Goal: Information Seeking & Learning: Learn about a topic

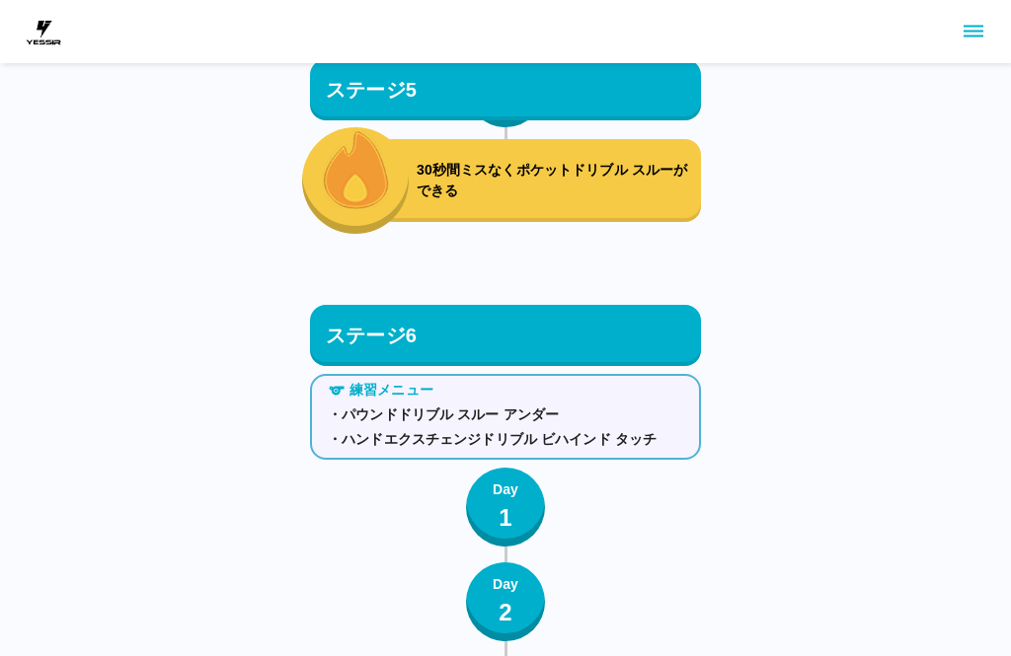
scroll to position [8004, 0]
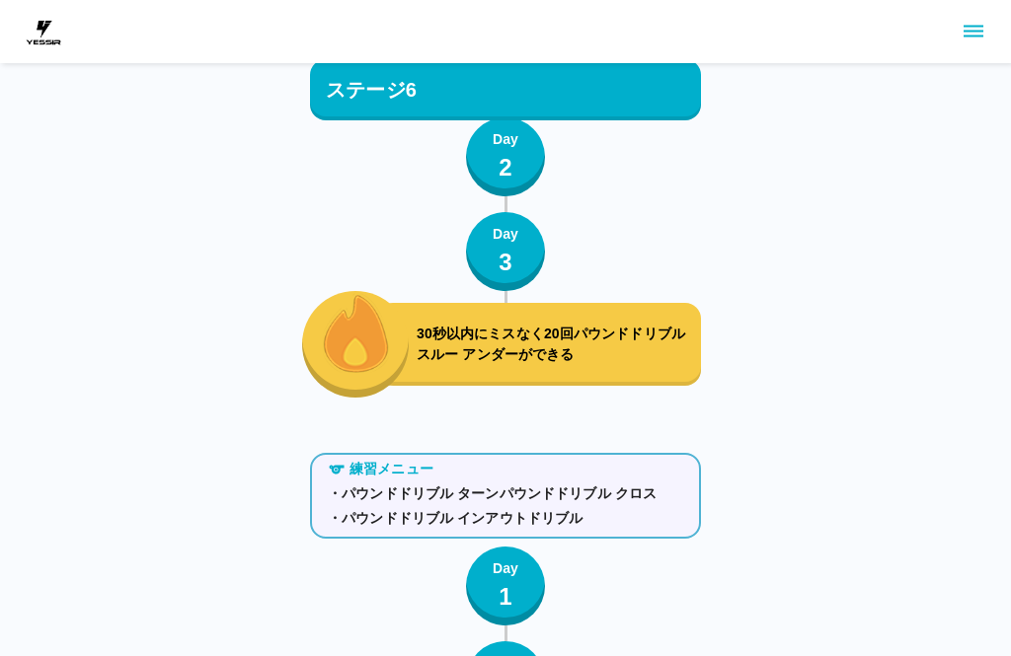
click at [493, 589] on div "Day 1" at bounding box center [506, 588] width 26 height 56
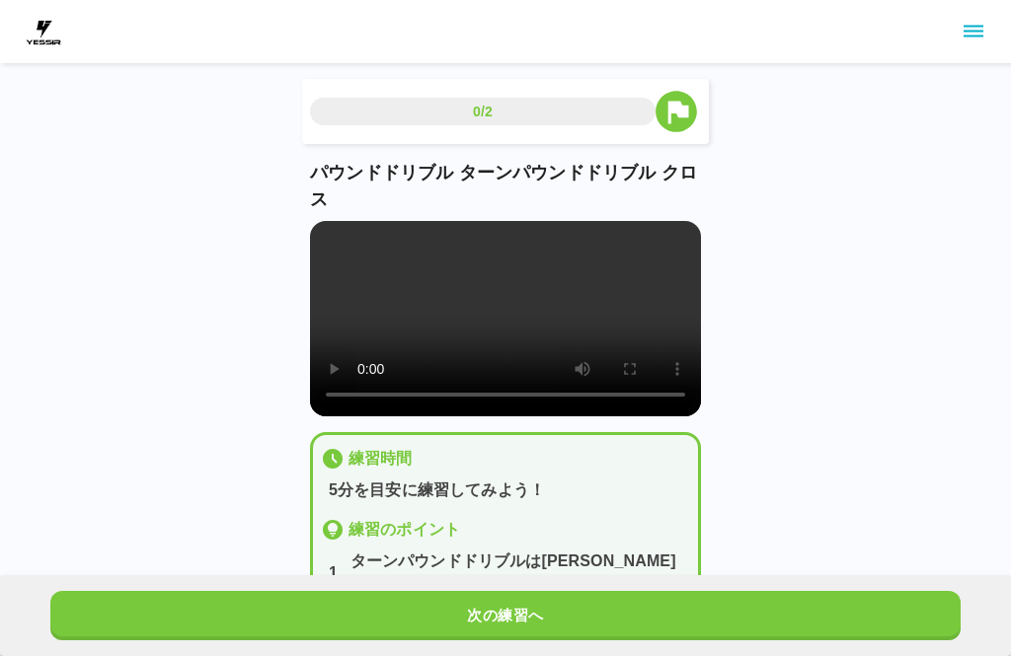
click at [515, 333] on video at bounding box center [505, 318] width 391 height 195
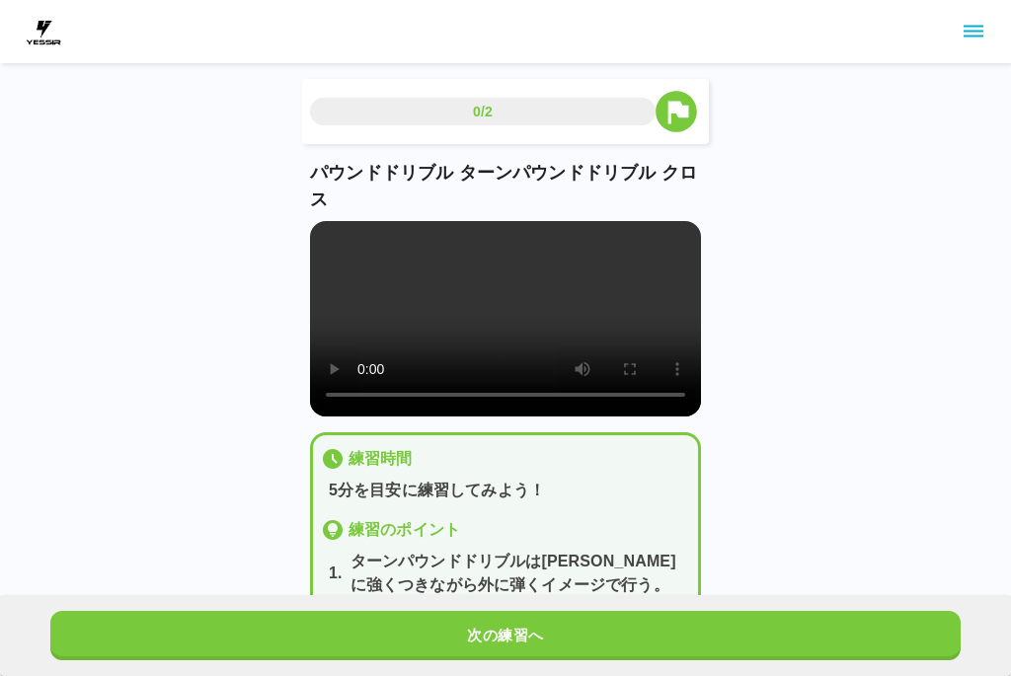
click at [328, 242] on video at bounding box center [505, 318] width 391 height 195
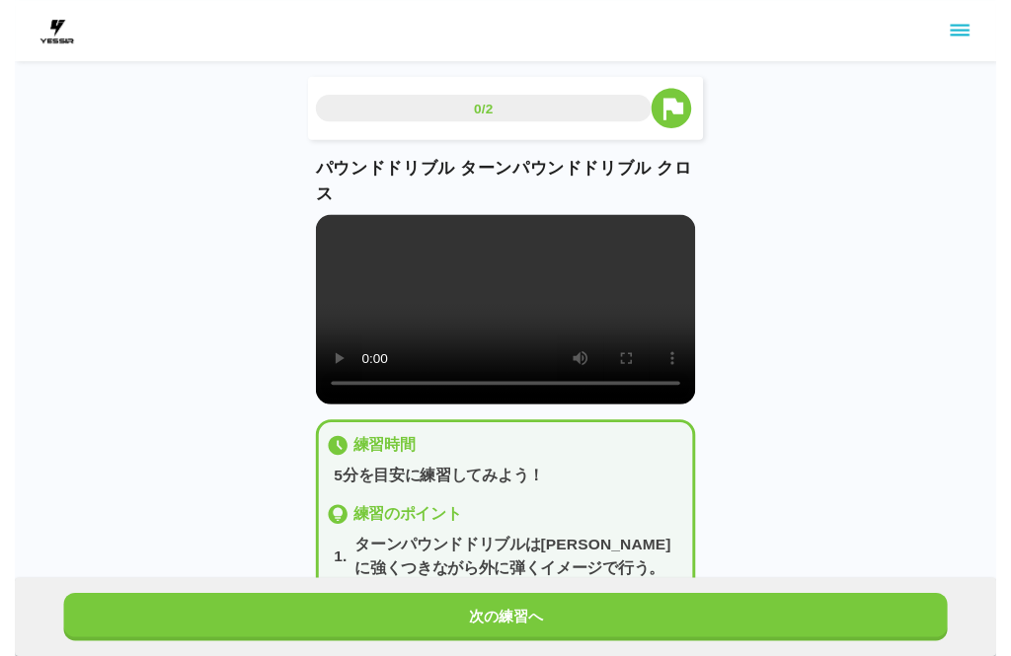
scroll to position [20, 0]
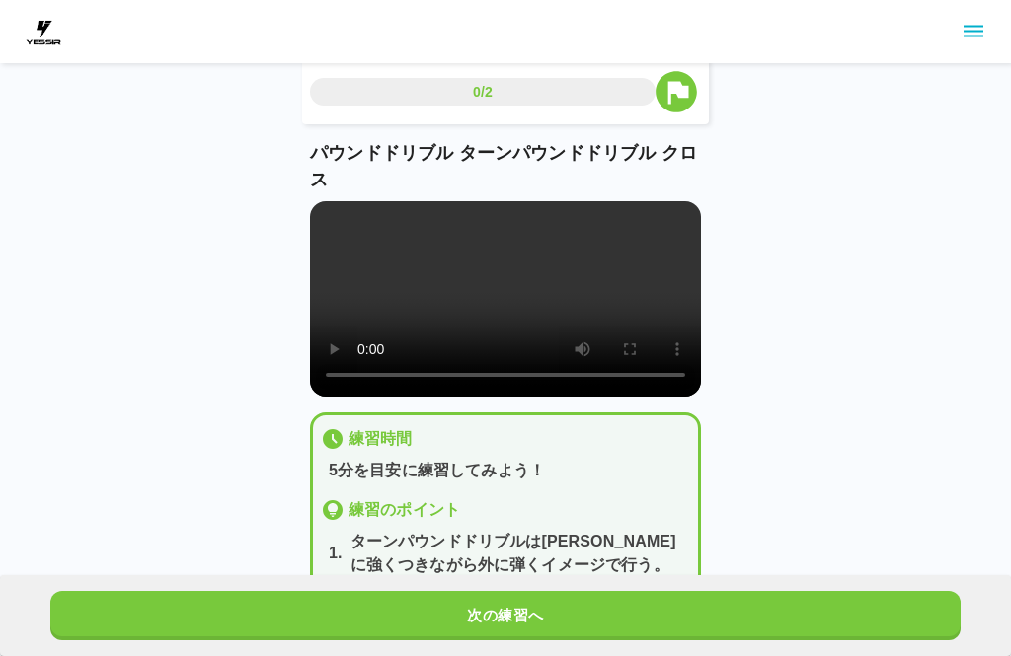
click at [796, 598] on button "次の練習へ" at bounding box center [505, 615] width 910 height 49
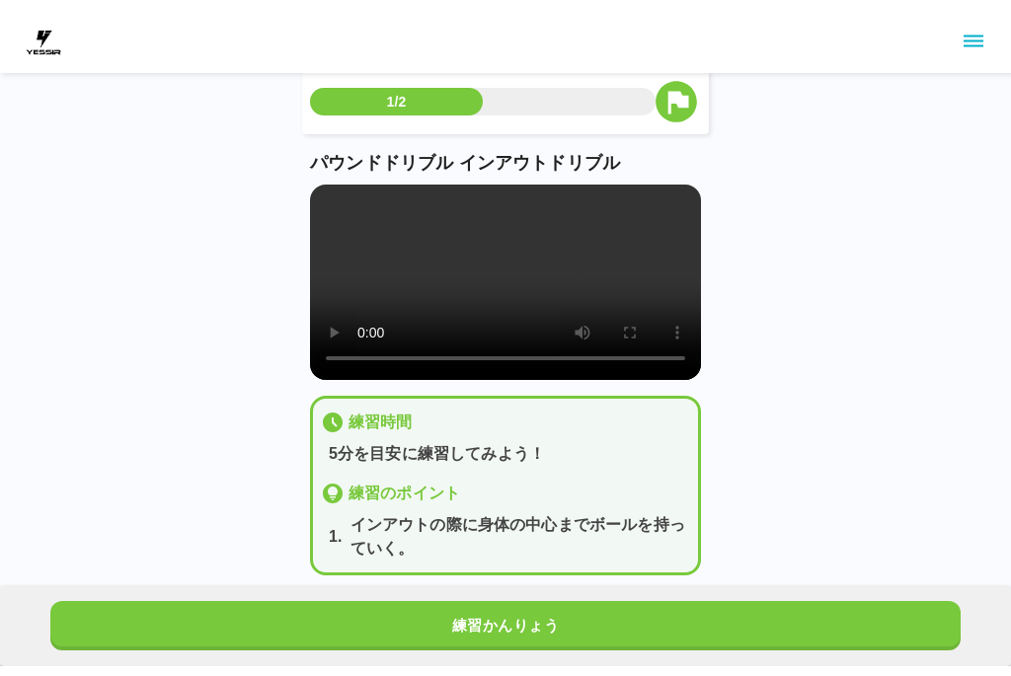
scroll to position [0, 0]
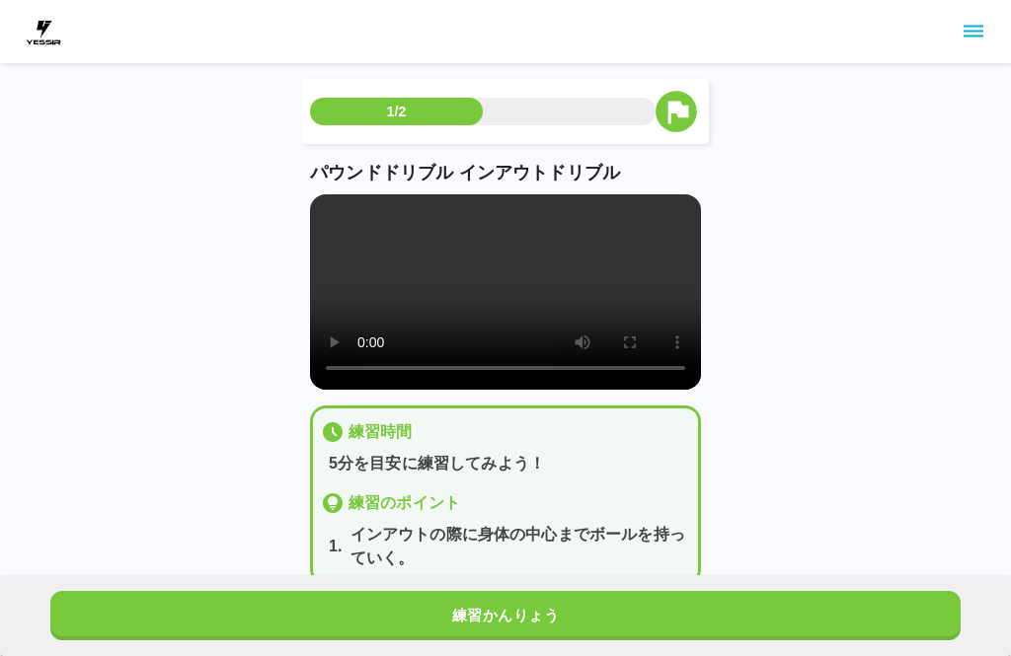
click at [497, 290] on video at bounding box center [505, 291] width 391 height 195
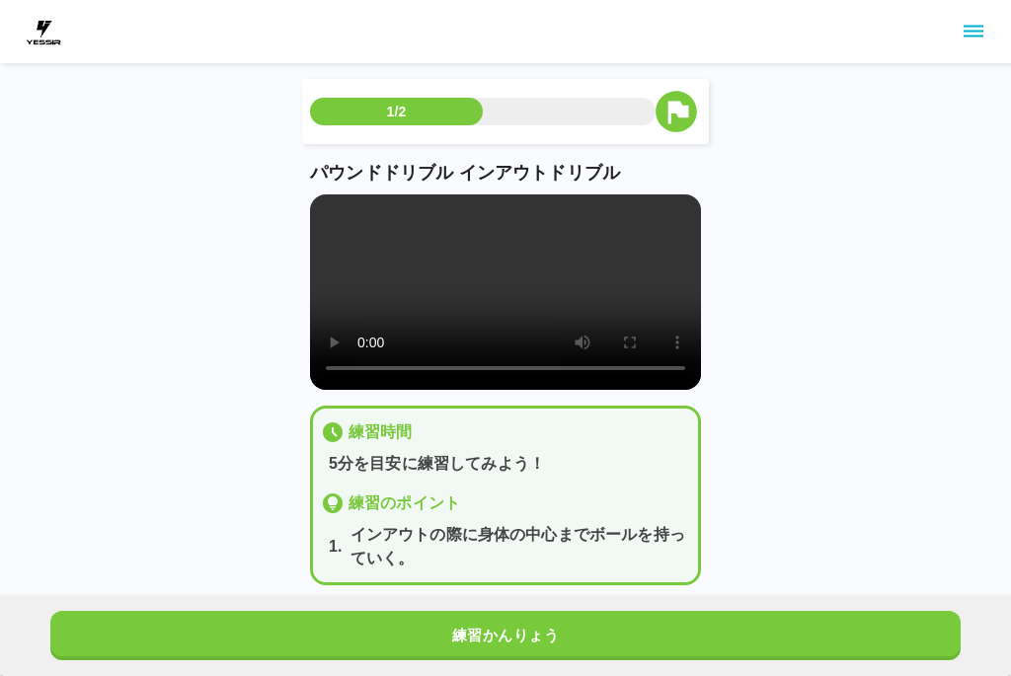
click at [313, 214] on video at bounding box center [505, 291] width 391 height 195
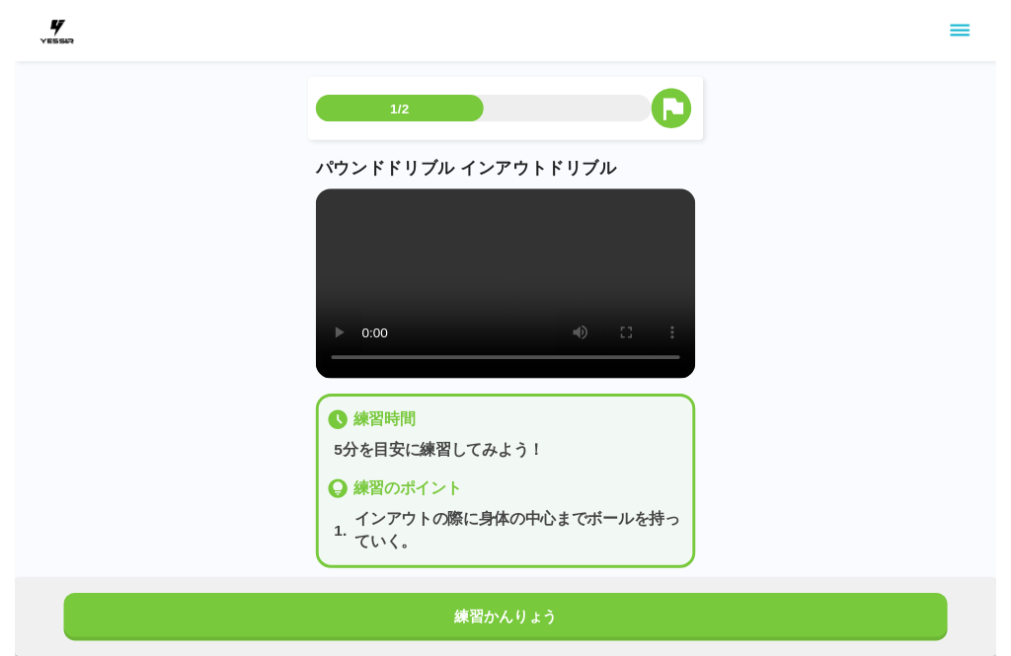
scroll to position [20, 0]
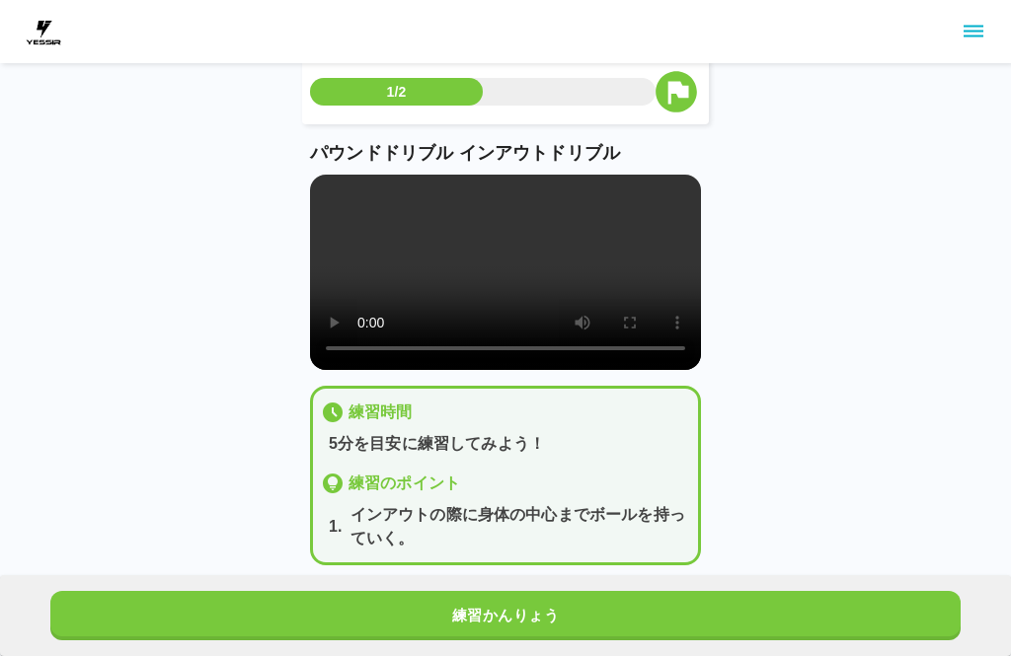
click at [502, 619] on button "練習かんりょう" at bounding box center [505, 615] width 910 height 49
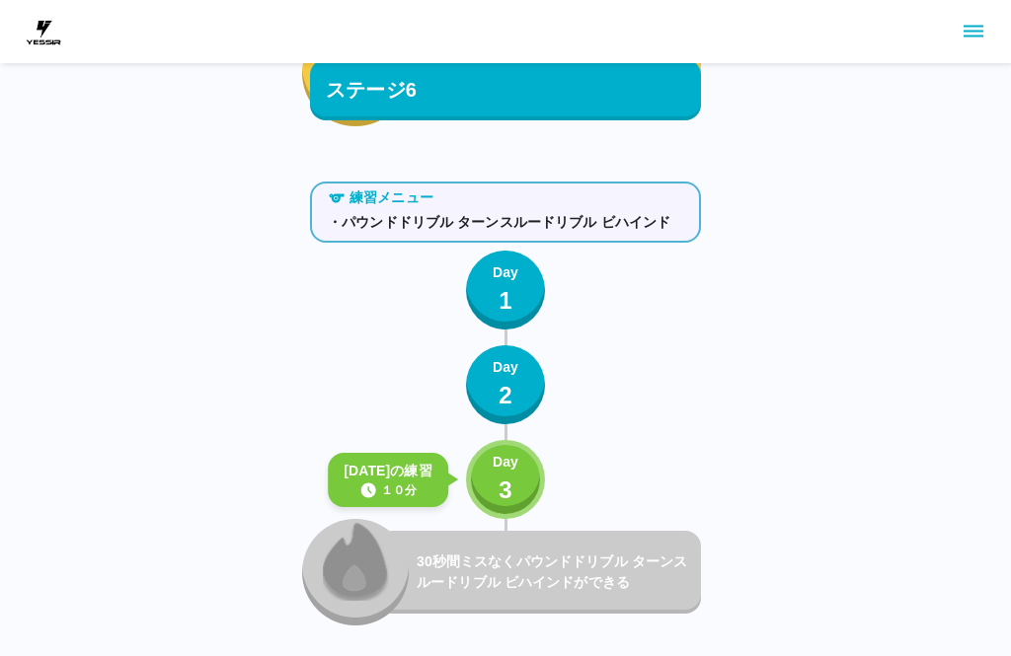
scroll to position [9151, 0]
